Goal: Task Accomplishment & Management: Complete application form

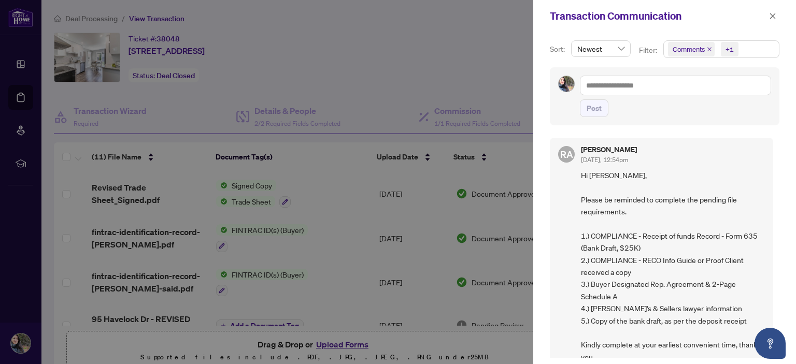
click at [428, 74] on div at bounding box center [398, 182] width 796 height 364
click at [392, 43] on div at bounding box center [398, 182] width 796 height 364
click at [771, 19] on icon "close" at bounding box center [772, 15] width 7 height 7
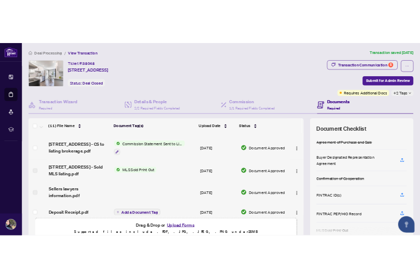
scroll to position [311, 0]
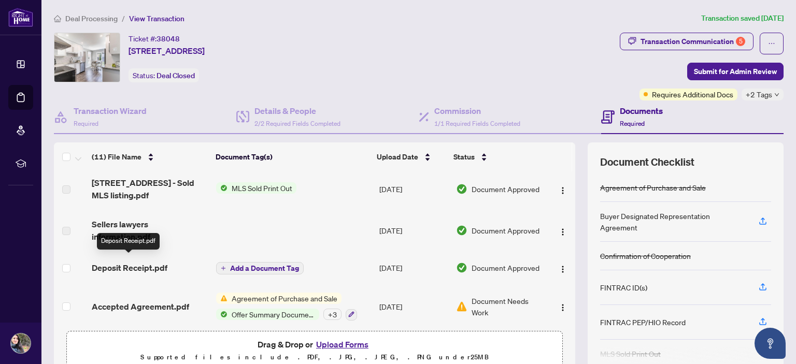
click at [158, 262] on span "Deposit Receipt.pdf" at bounding box center [130, 268] width 76 height 12
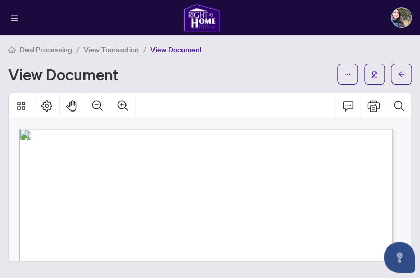
click at [37, 152] on span "m" at bounding box center [33, 155] width 7 height 10
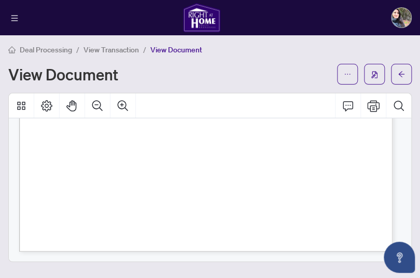
click at [40, 172] on span "lU" at bounding box center [33, 171] width 14 height 11
click at [139, 83] on div "View Document" at bounding box center [209, 74] width 403 height 21
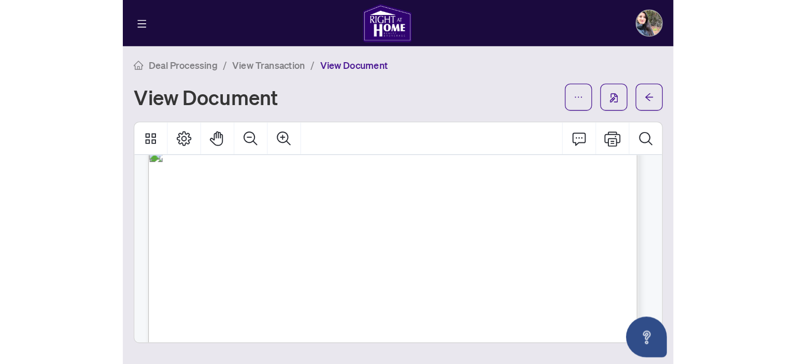
scroll to position [0, 0]
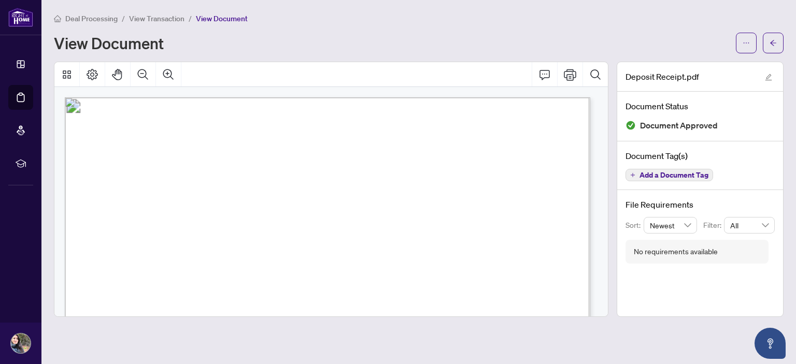
click at [150, 17] on span "View Transaction" at bounding box center [156, 18] width 55 height 9
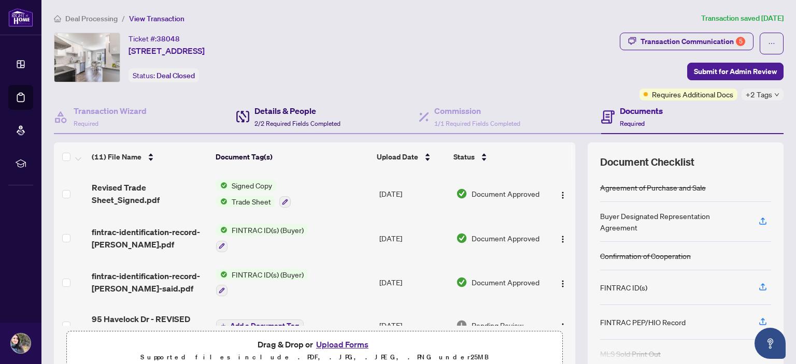
click at [292, 111] on h4 "Details & People" at bounding box center [297, 111] width 86 height 12
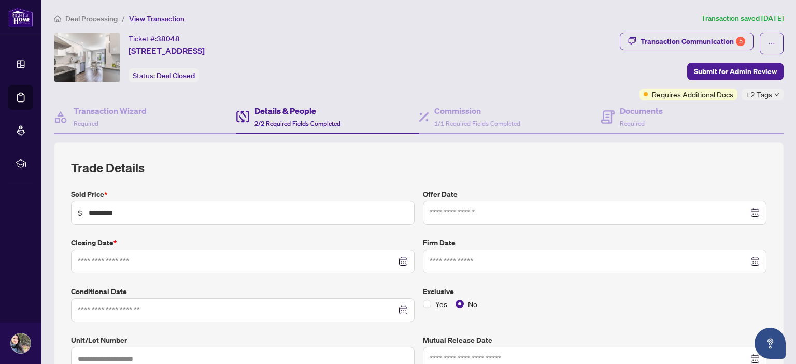
type input "**********"
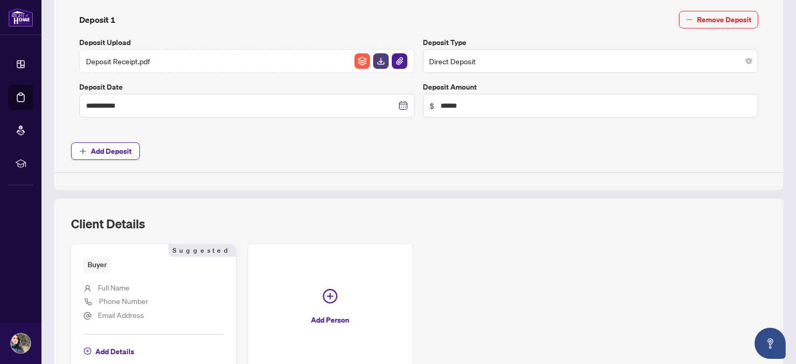
scroll to position [512, 0]
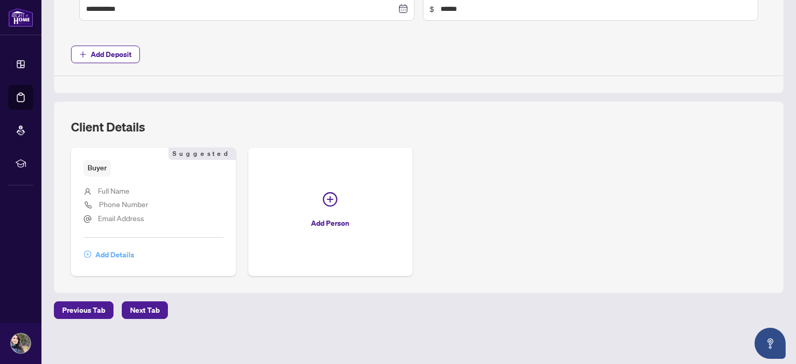
click at [122, 253] on span "Add Details" at bounding box center [114, 255] width 39 height 17
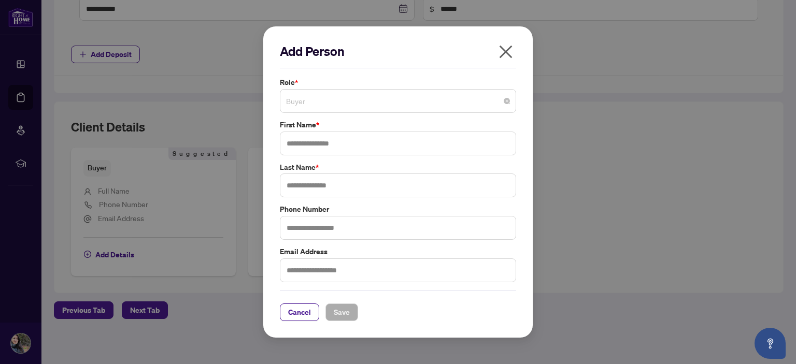
click at [353, 100] on span "Buyer" at bounding box center [398, 101] width 224 height 20
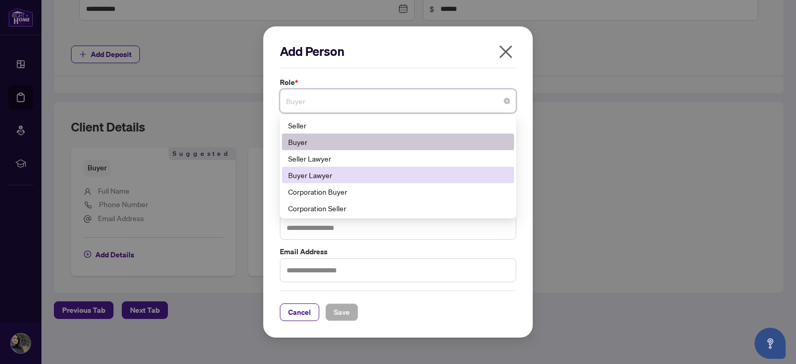
click at [336, 171] on div "Buyer Lawyer" at bounding box center [398, 174] width 220 height 11
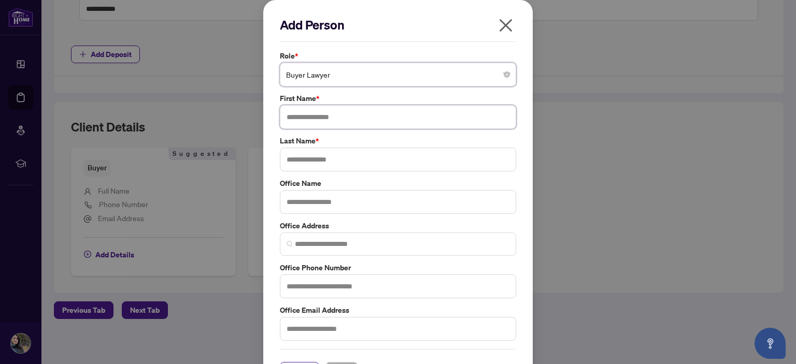
click at [322, 111] on input "text" at bounding box center [398, 117] width 236 height 24
type input "****"
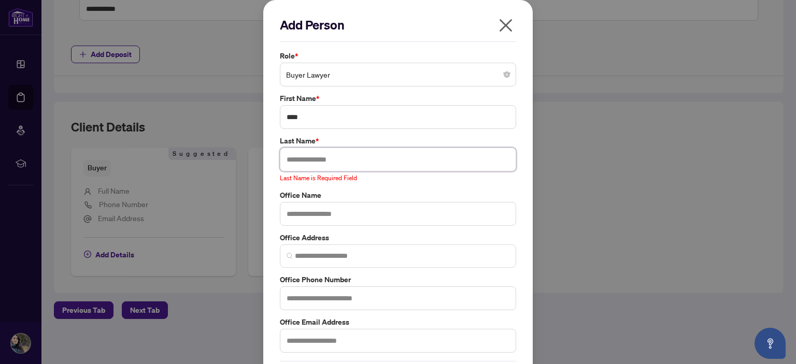
click at [316, 159] on input "text" at bounding box center [398, 160] width 236 height 24
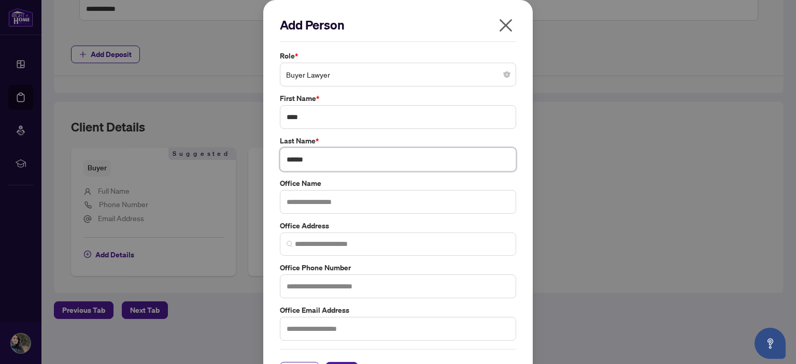
scroll to position [30, 0]
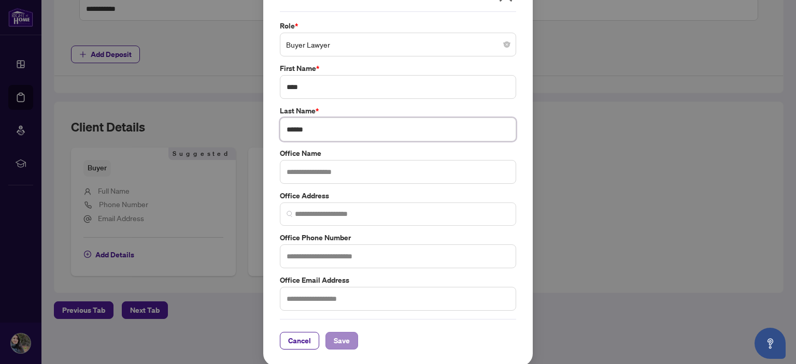
type input "******"
click at [337, 342] on span "Save" at bounding box center [342, 341] width 16 height 17
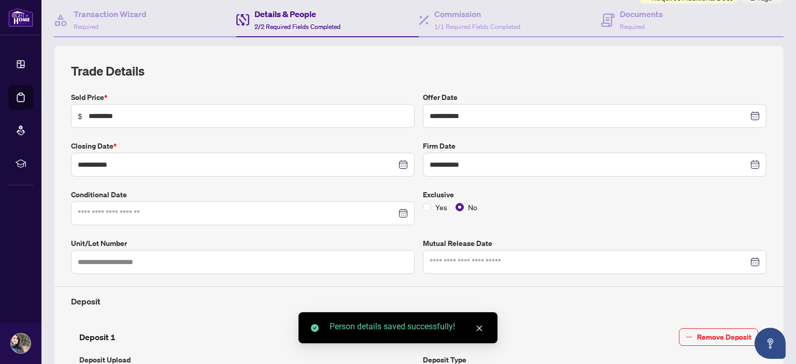
scroll to position [0, 0]
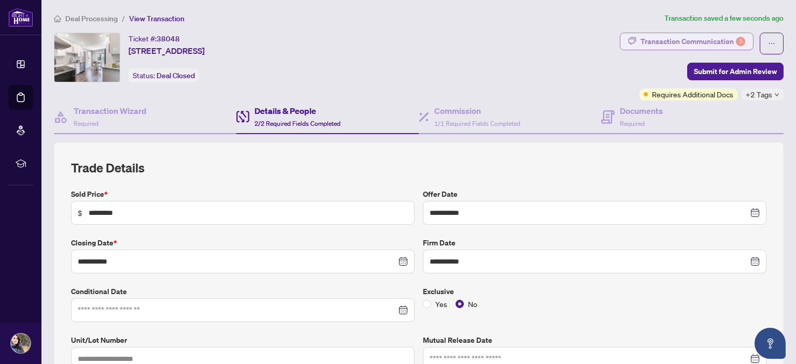
click at [727, 41] on div "Transaction Communication 5" at bounding box center [693, 41] width 105 height 17
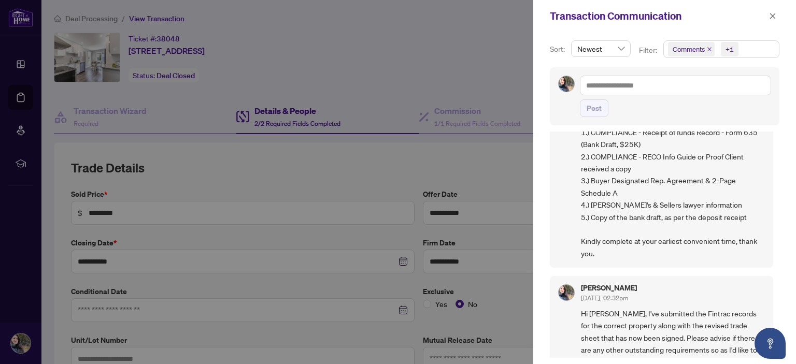
scroll to position [52, 0]
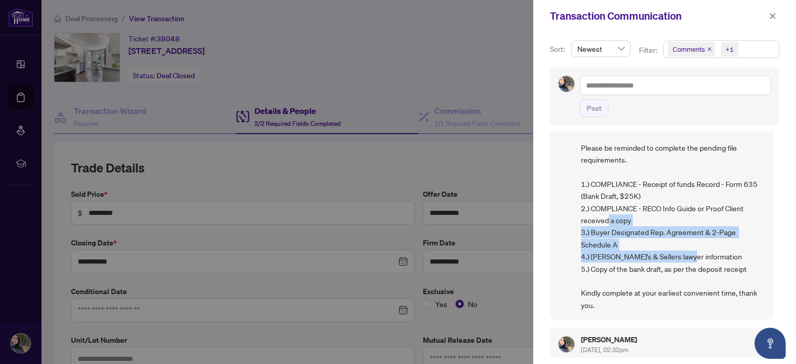
drag, startPoint x: 584, startPoint y: 269, endPoint x: 579, endPoint y: 238, distance: 31.4
click at [579, 238] on div "[PERSON_NAME] [DATE], 12:54pm Hi [PERSON_NAME], Please be reminded to complete …" at bounding box center [661, 203] width 223 height 234
click at [630, 243] on span "Hi [PERSON_NAME], Please be reminded to complete the pending file requirements.…" at bounding box center [673, 215] width 184 height 194
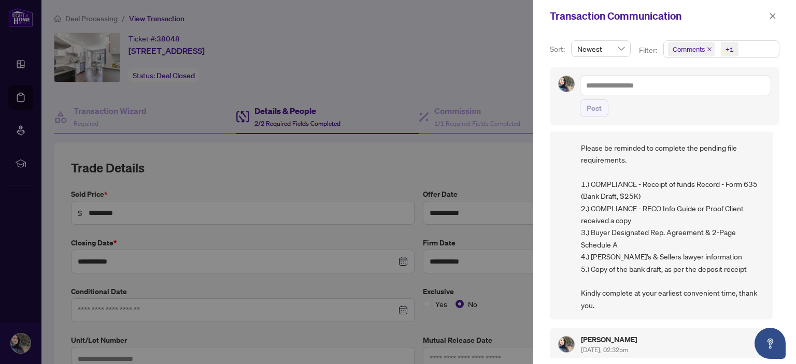
click at [361, 166] on div at bounding box center [398, 182] width 796 height 364
click at [775, 16] on icon "close" at bounding box center [772, 15] width 7 height 7
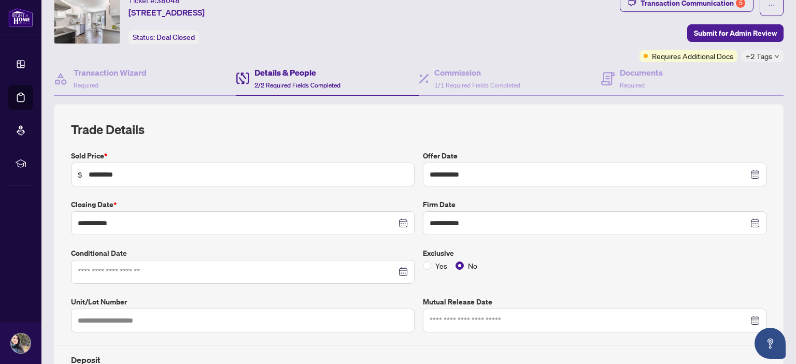
scroll to position [0, 0]
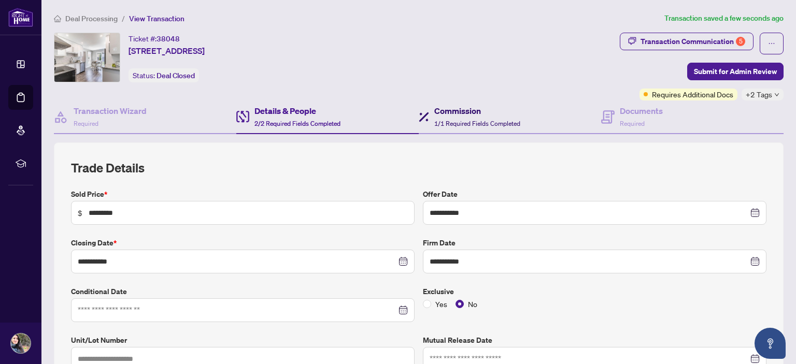
click at [462, 112] on h4 "Commission" at bounding box center [477, 111] width 86 height 12
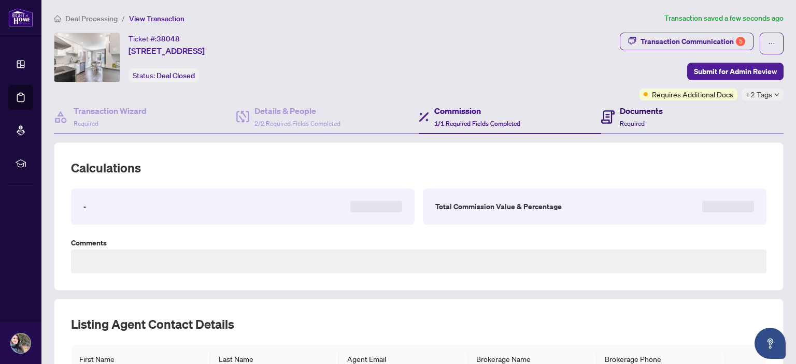
click at [620, 116] on h4 "Documents" at bounding box center [641, 111] width 43 height 12
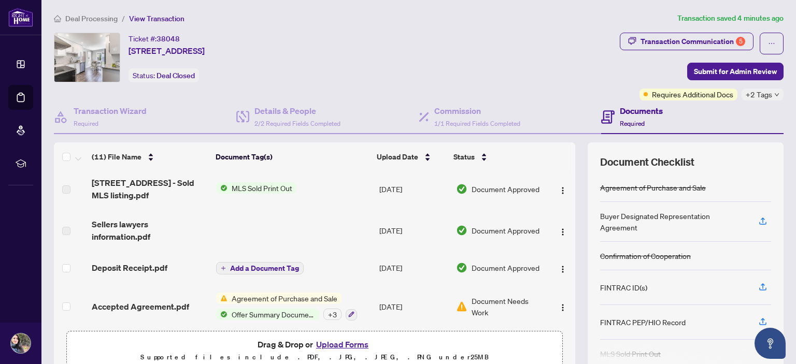
scroll to position [312, 0]
click at [338, 346] on button "Upload Forms" at bounding box center [342, 344] width 59 height 13
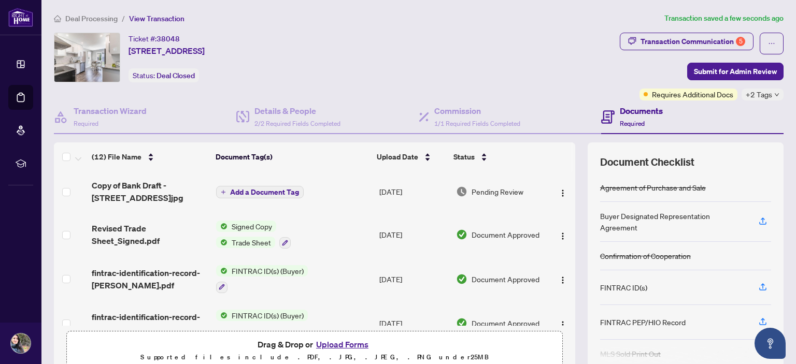
scroll to position [0, 0]
click at [663, 47] on div "Transaction Communication 5" at bounding box center [693, 41] width 105 height 17
type textarea "**********"
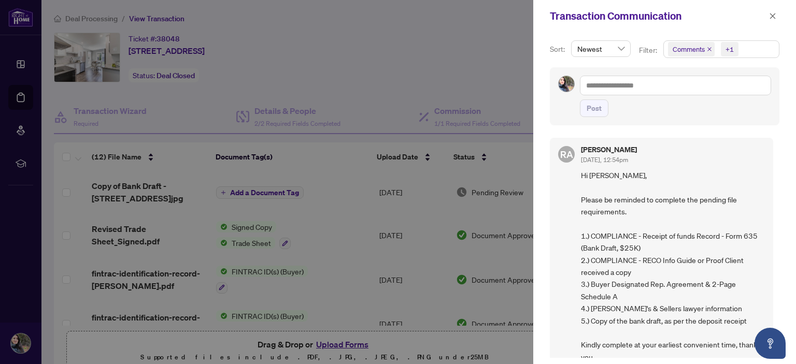
click at [499, 77] on div at bounding box center [398, 182] width 796 height 364
click at [771, 15] on icon "close" at bounding box center [772, 15] width 7 height 7
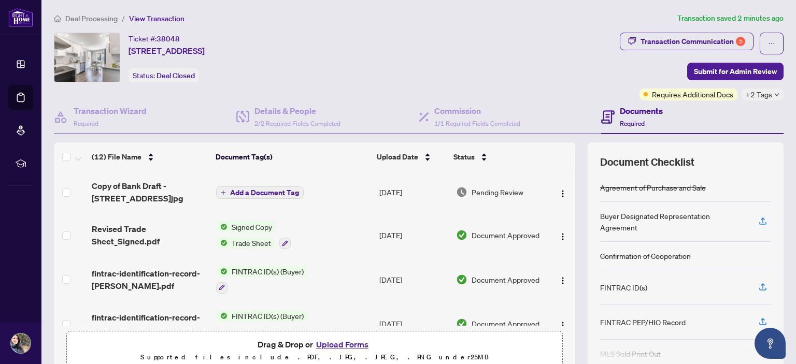
click at [77, 15] on span "Deal Processing" at bounding box center [91, 18] width 52 height 9
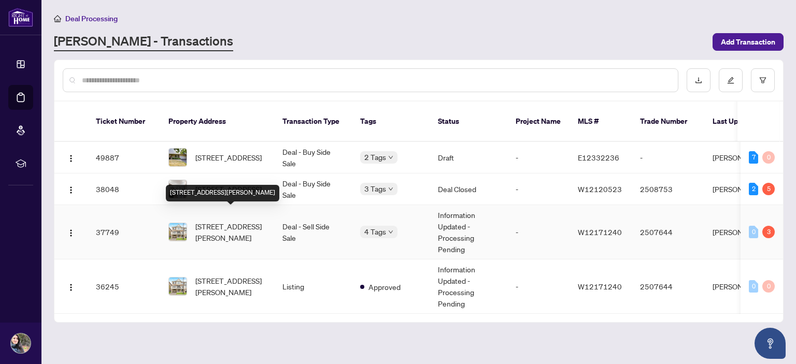
click at [230, 221] on span "[STREET_ADDRESS][PERSON_NAME]" at bounding box center [230, 232] width 70 height 23
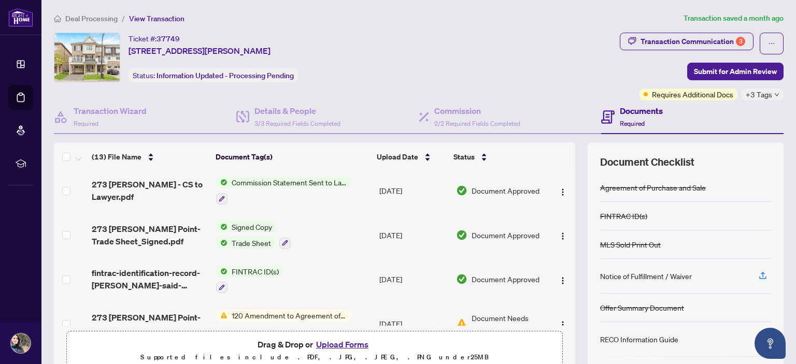
click at [97, 15] on span "Deal Processing" at bounding box center [91, 18] width 52 height 9
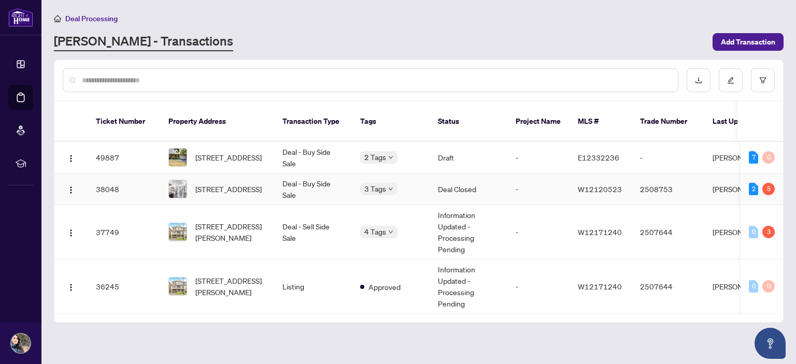
click at [316, 176] on td "Deal - Buy Side Sale" at bounding box center [313, 190] width 78 height 32
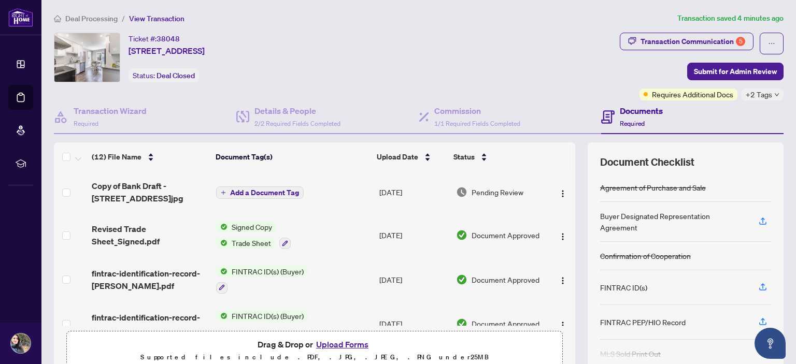
click at [336, 347] on button "Upload Forms" at bounding box center [342, 344] width 59 height 13
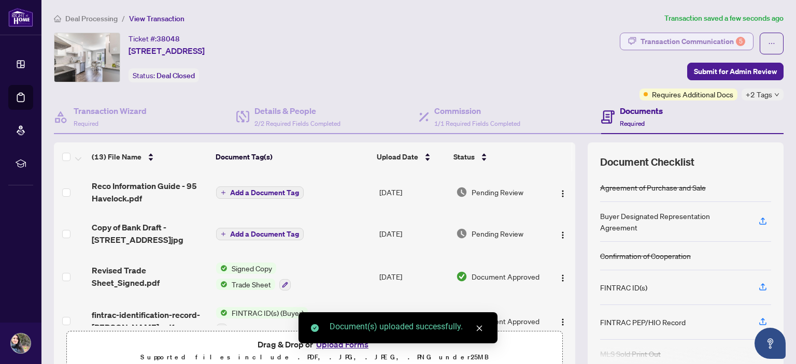
click at [675, 46] on div "Transaction Communication 5" at bounding box center [693, 41] width 105 height 17
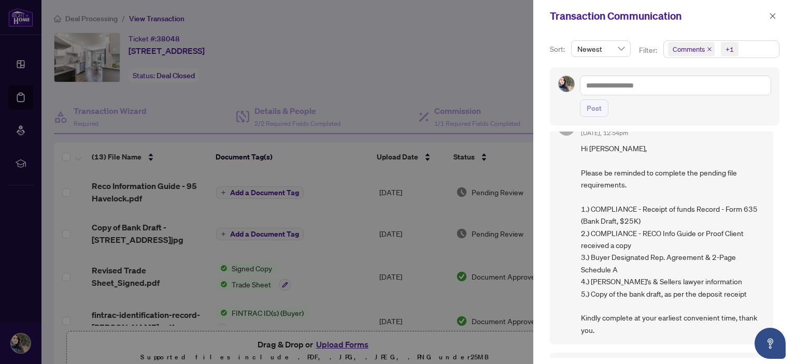
scroll to position [52, 0]
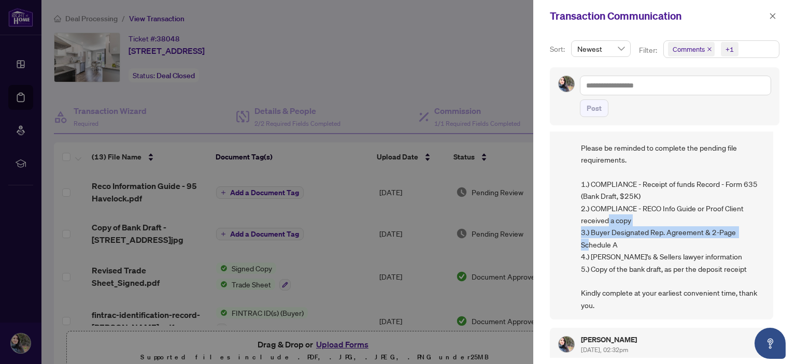
drag, startPoint x: 618, startPoint y: 246, endPoint x: 572, endPoint y: 228, distance: 49.6
click at [572, 228] on div "[PERSON_NAME] [DATE], 12:54pm Hi [PERSON_NAME], Please be reminded to complete …" at bounding box center [661, 203] width 223 height 234
click at [388, 80] on div at bounding box center [398, 182] width 796 height 364
click at [381, 50] on div at bounding box center [398, 182] width 796 height 364
click at [423, 65] on div at bounding box center [398, 182] width 796 height 364
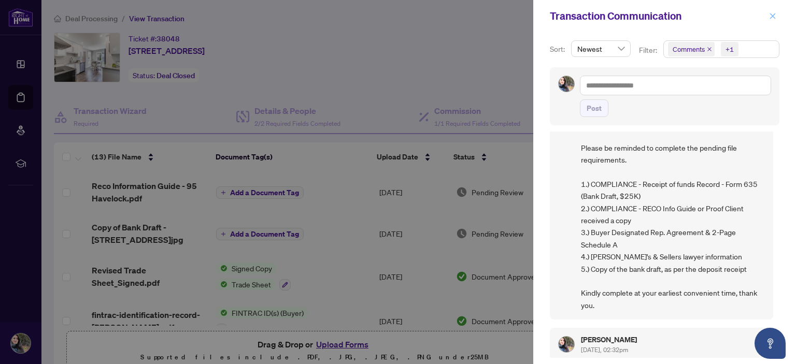
click at [773, 16] on icon "close" at bounding box center [773, 16] width 6 height 6
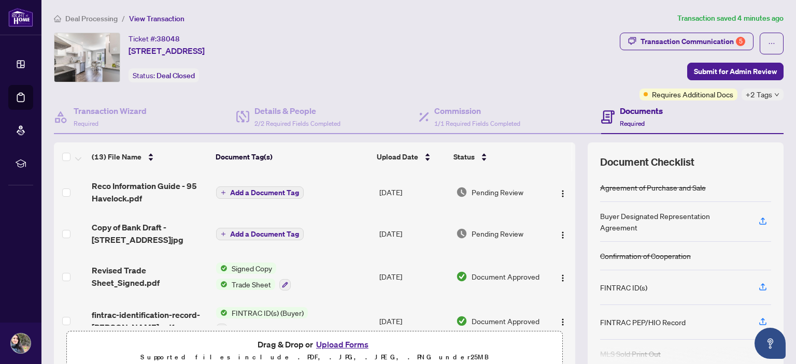
click at [337, 346] on button "Upload Forms" at bounding box center [342, 344] width 59 height 13
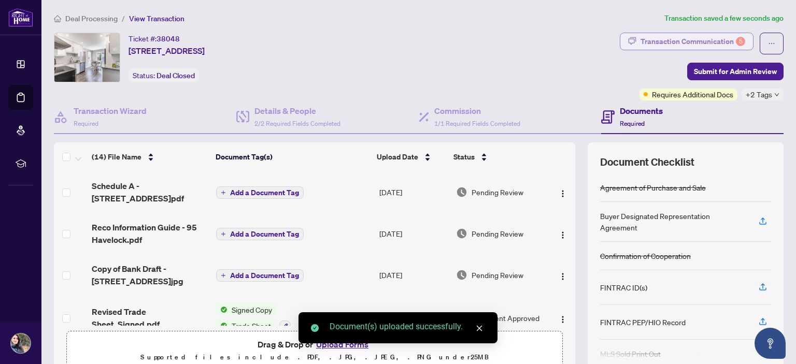
click at [659, 42] on div "Transaction Communication 5" at bounding box center [693, 41] width 105 height 17
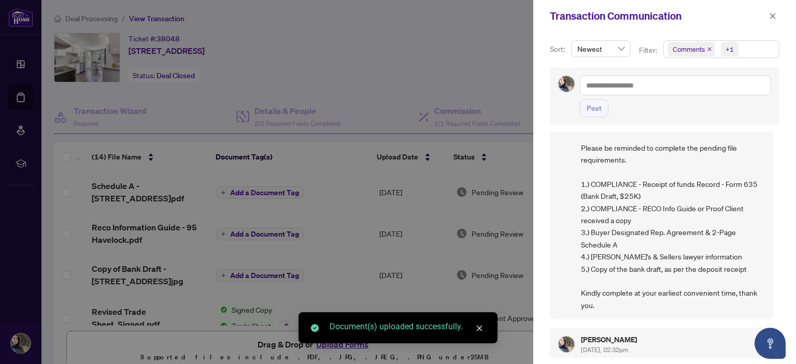
scroll to position [0, 0]
